Goal: Task Accomplishment & Management: Complete application form

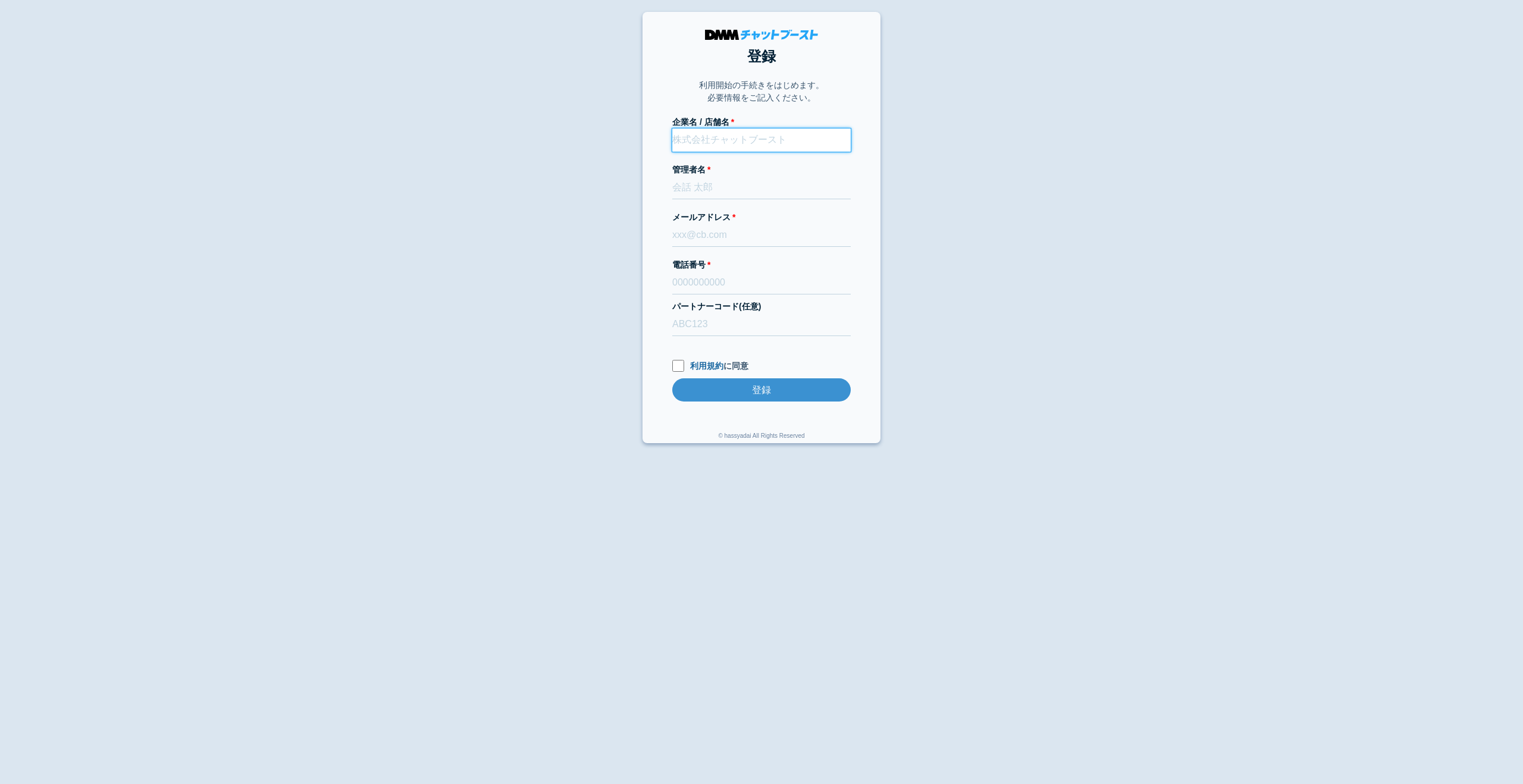
click at [719, 142] on input "企業名 / 店舗名" at bounding box center [762, 141] width 178 height 23
click at [716, 146] on input "はみ" at bounding box center [762, 141] width 178 height 23
type input "は"
type input "株式会社Hamilton Baby"
click at [727, 195] on input "管理者名" at bounding box center [762, 187] width 178 height 23
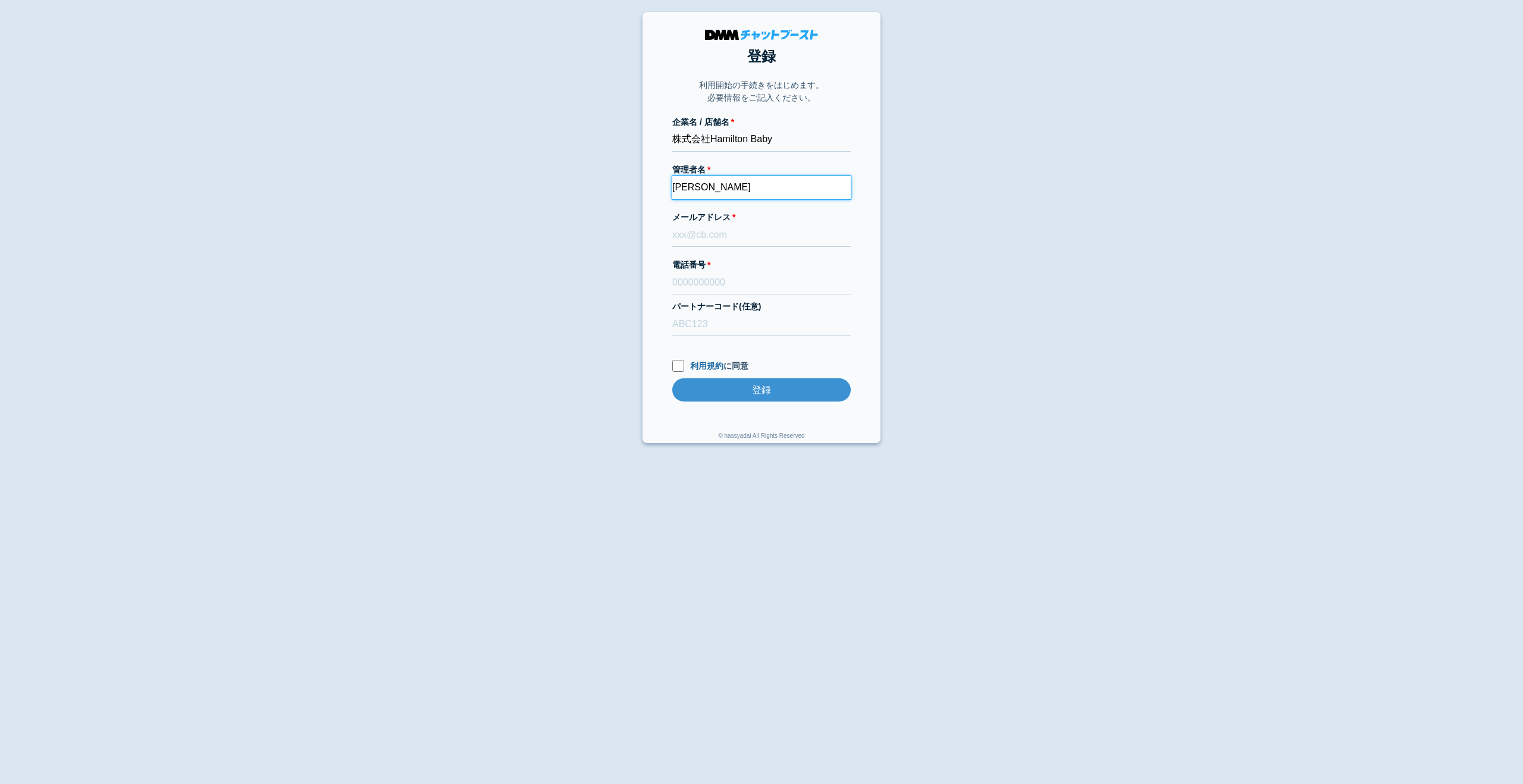
type input "六反　啓輔"
click at [716, 239] on input "メールアドレス" at bounding box center [762, 235] width 178 height 23
type input "k.rokutan@hamiltonbaby.co.jp"
click at [716, 287] on input "電話番号" at bounding box center [762, 283] width 178 height 23
type input "09034068168"
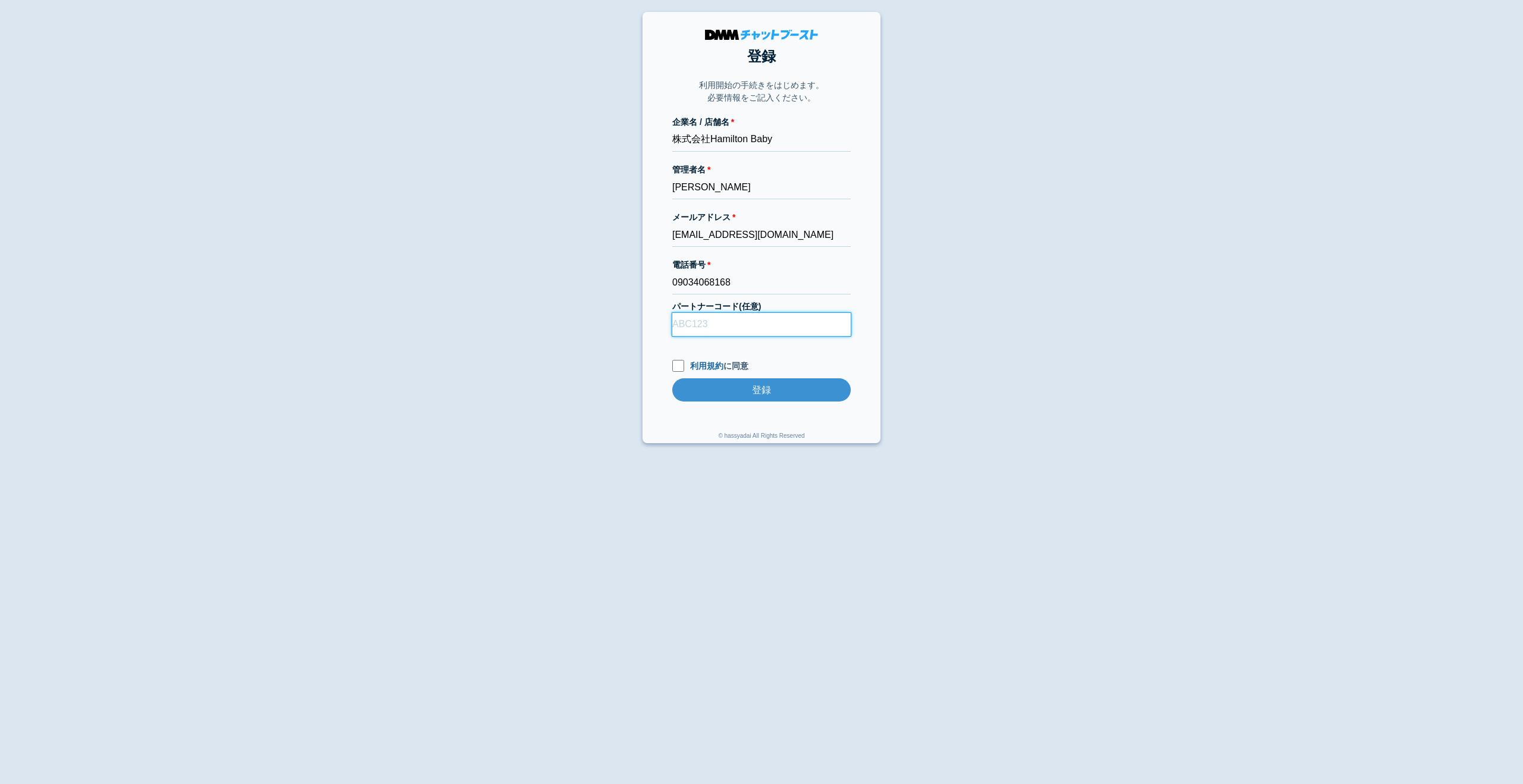
click at [714, 330] on input "パートナーコード(任意)" at bounding box center [762, 324] width 178 height 23
type input "D22013"
click at [675, 365] on input "利用規約 に同意" at bounding box center [678, 365] width 12 height 12
checkbox input "true"
click at [720, 393] on input "登録" at bounding box center [762, 390] width 178 height 23
